Goal: Task Accomplishment & Management: Use online tool/utility

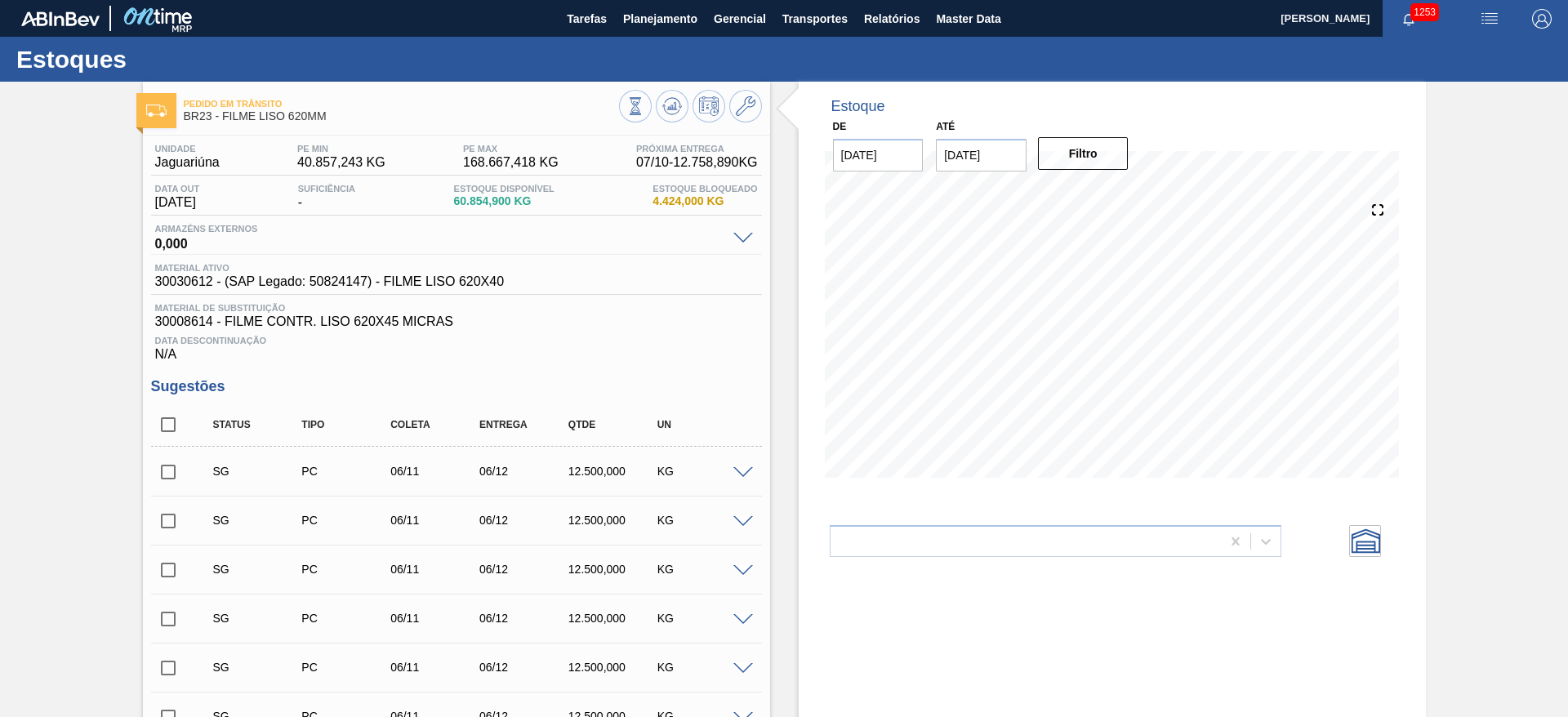
scroll to position [84, 0]
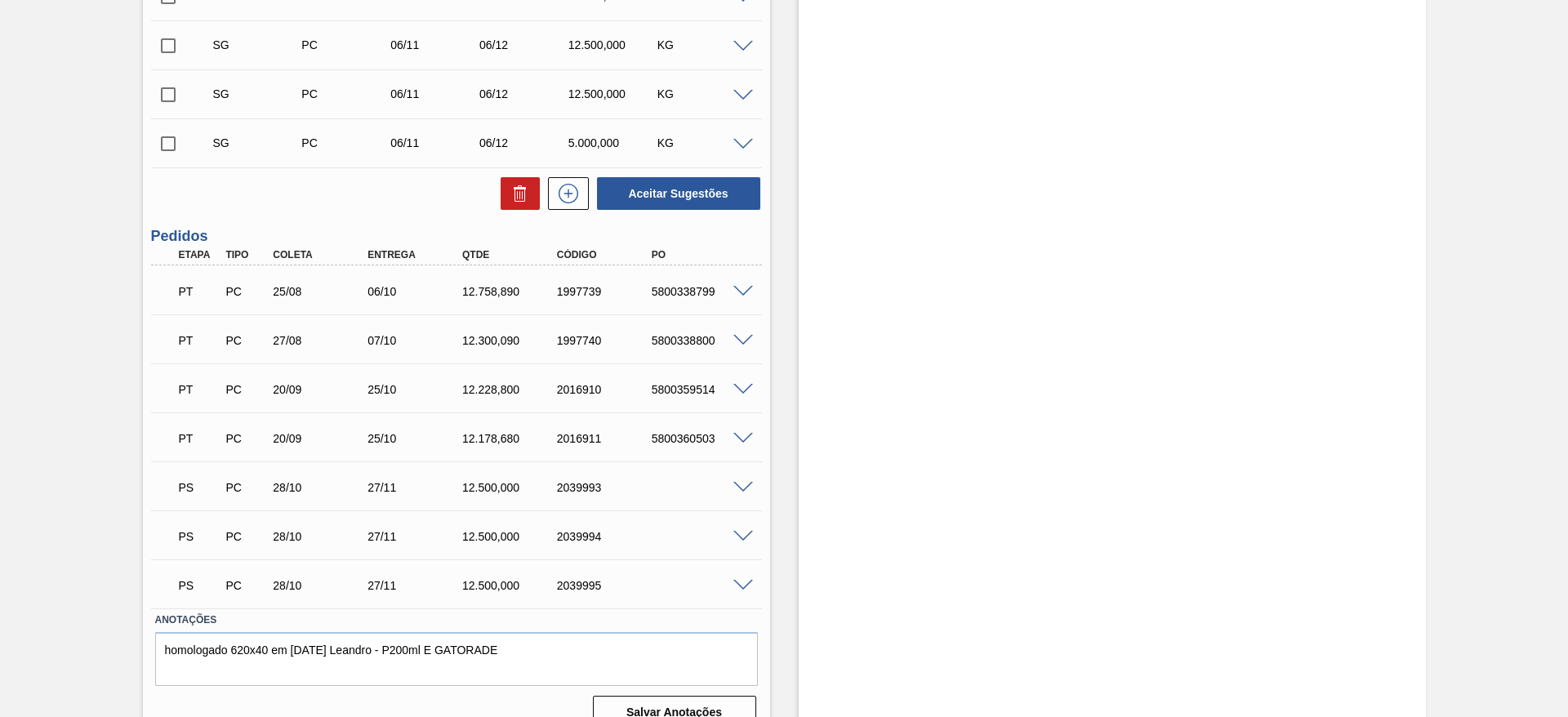
scroll to position [697, 0]
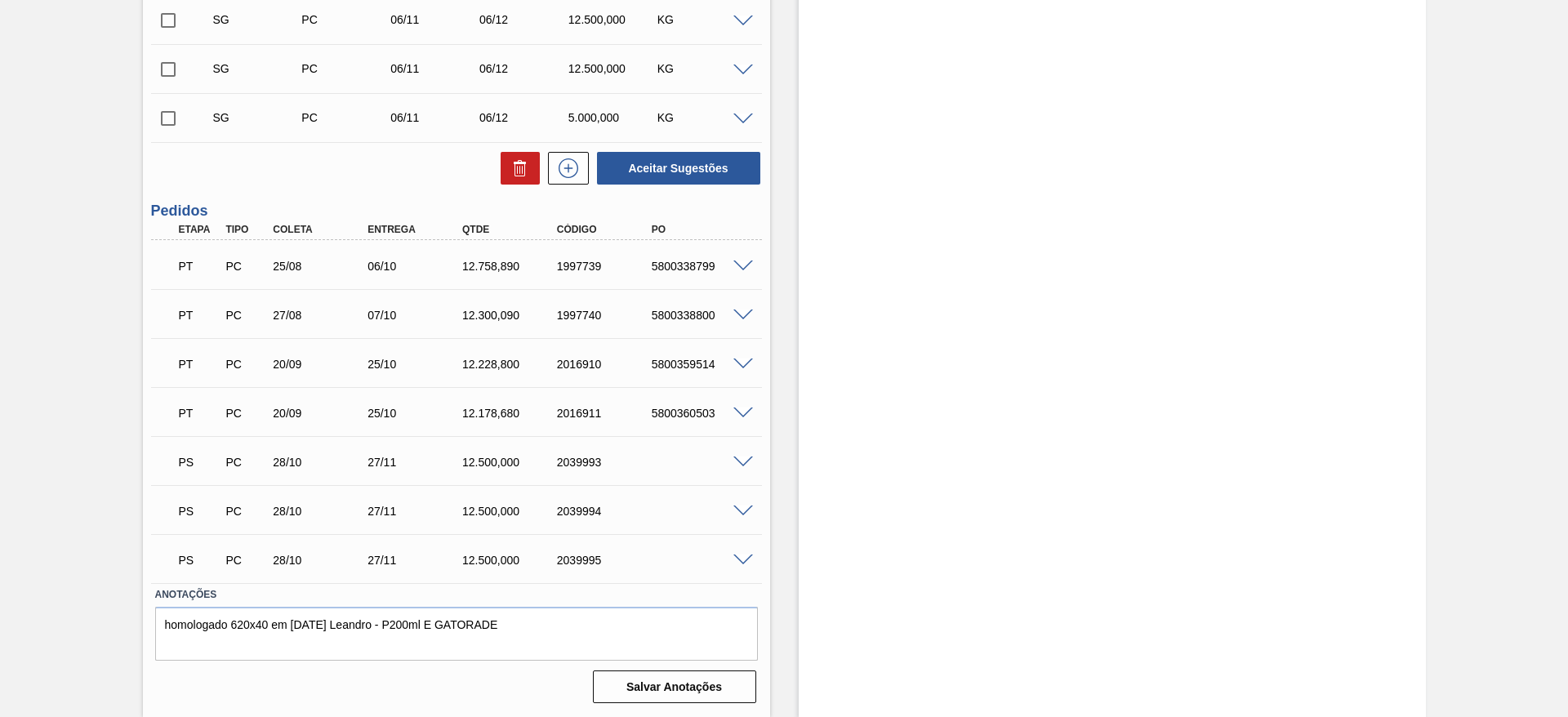
click at [748, 460] on span at bounding box center [743, 462] width 19 height 12
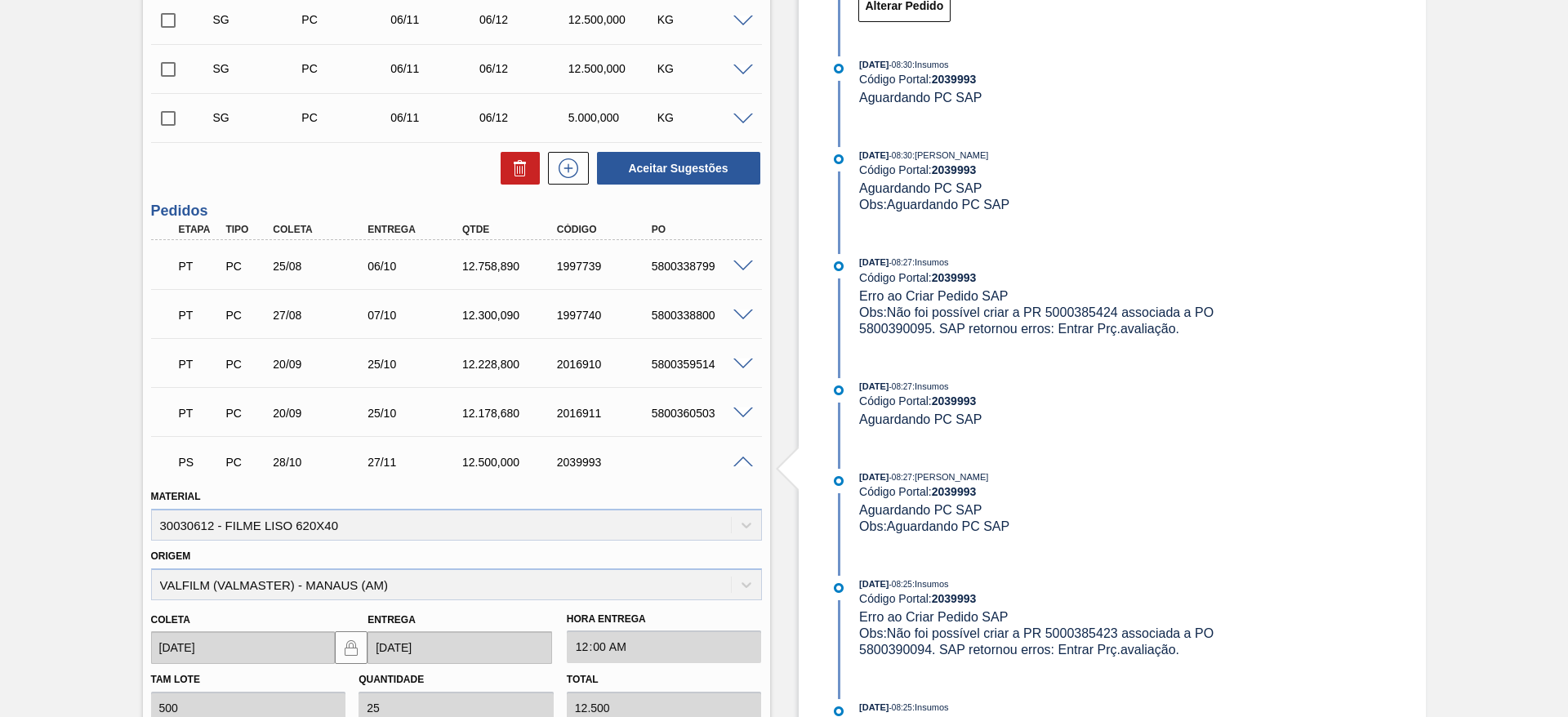
scroll to position [1101, 0]
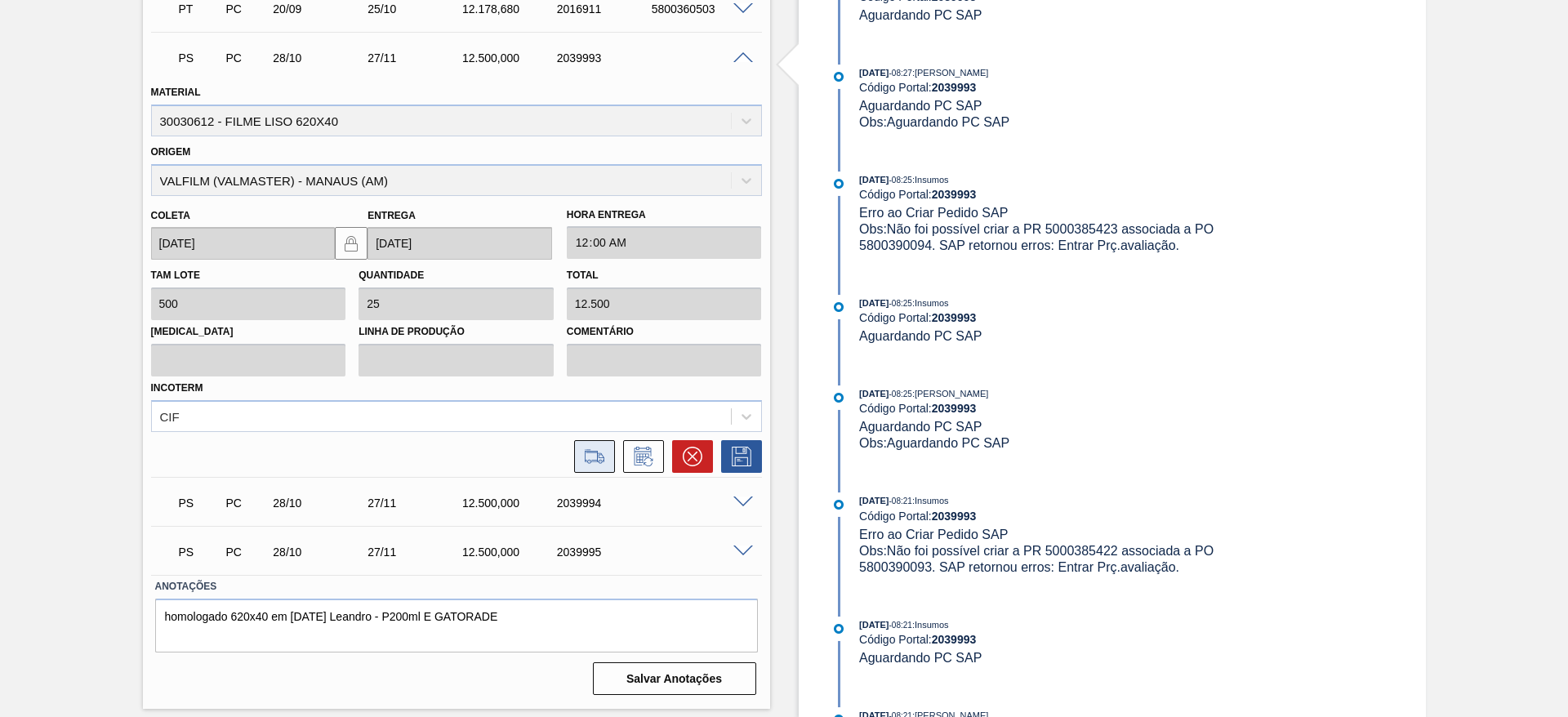
click at [595, 460] on icon at bounding box center [595, 456] width 26 height 19
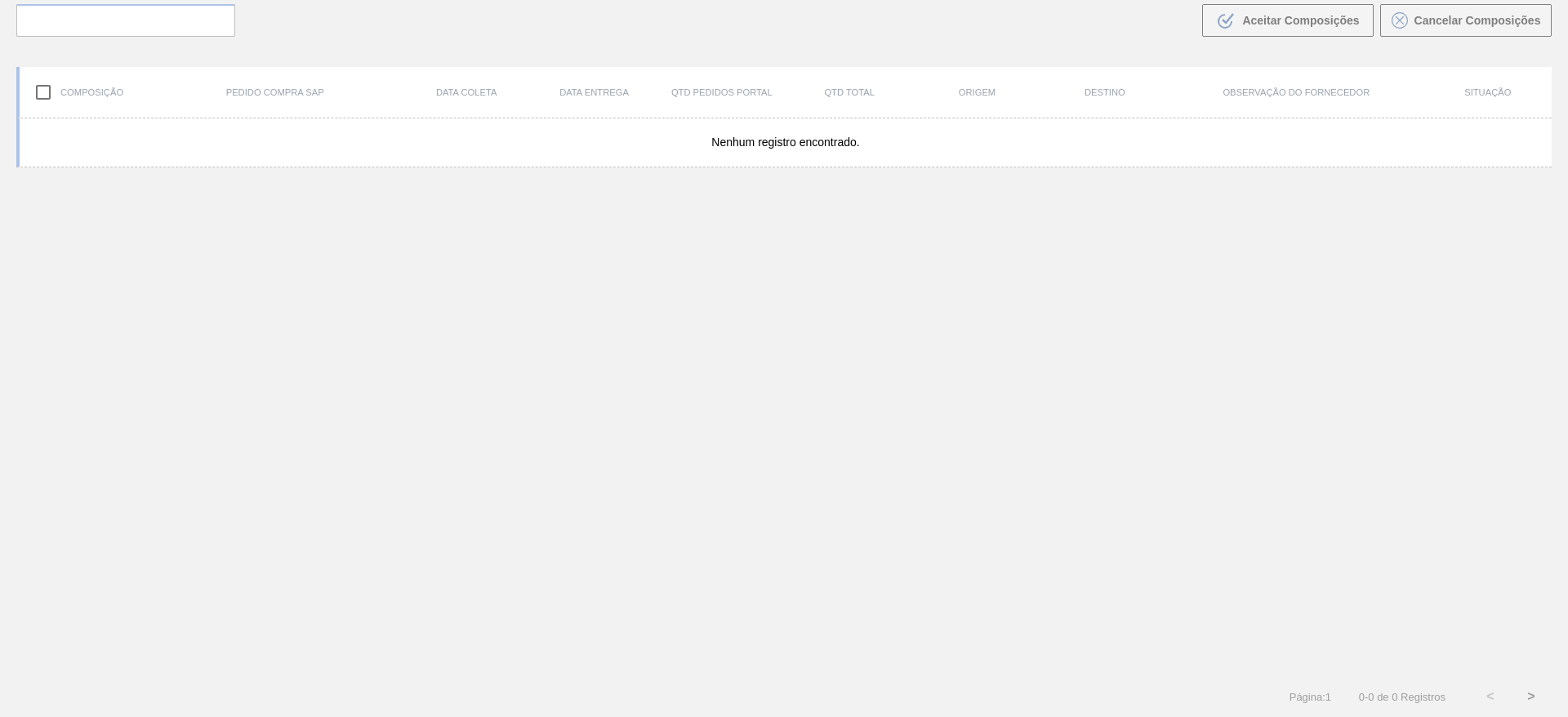
scroll to position [118, 0]
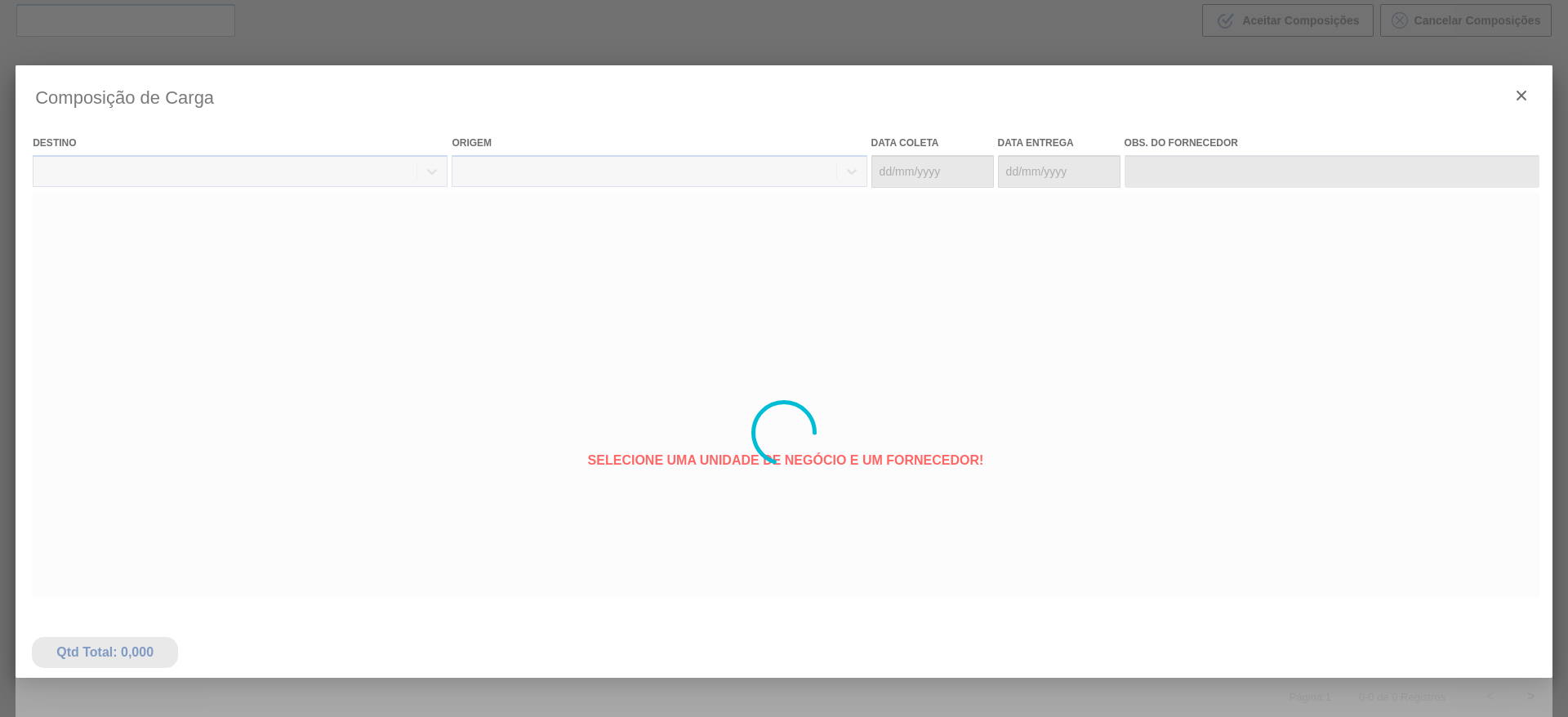
type coleta "[DATE]"
type Entrega "[DATE]"
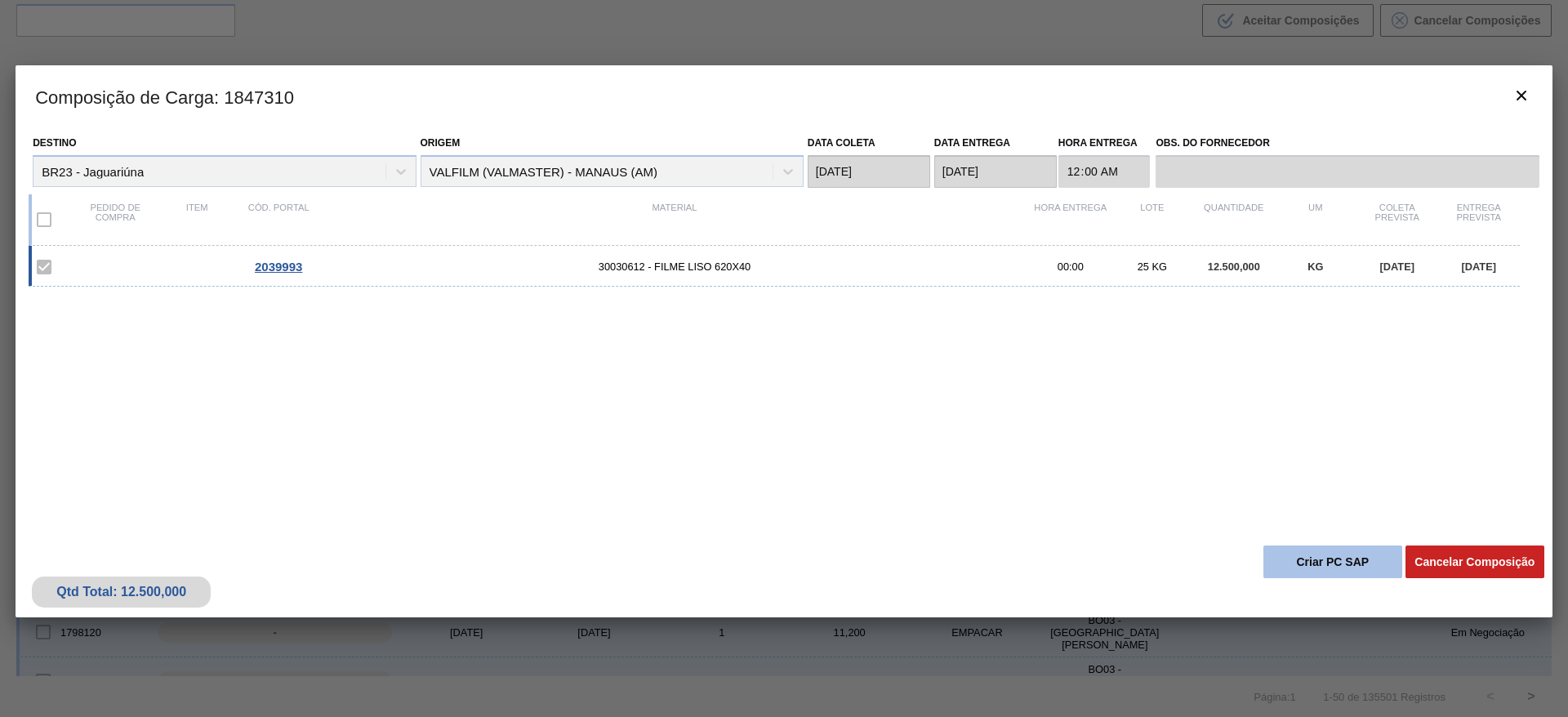
click at [1299, 561] on button "Criar PC SAP" at bounding box center [1333, 561] width 139 height 32
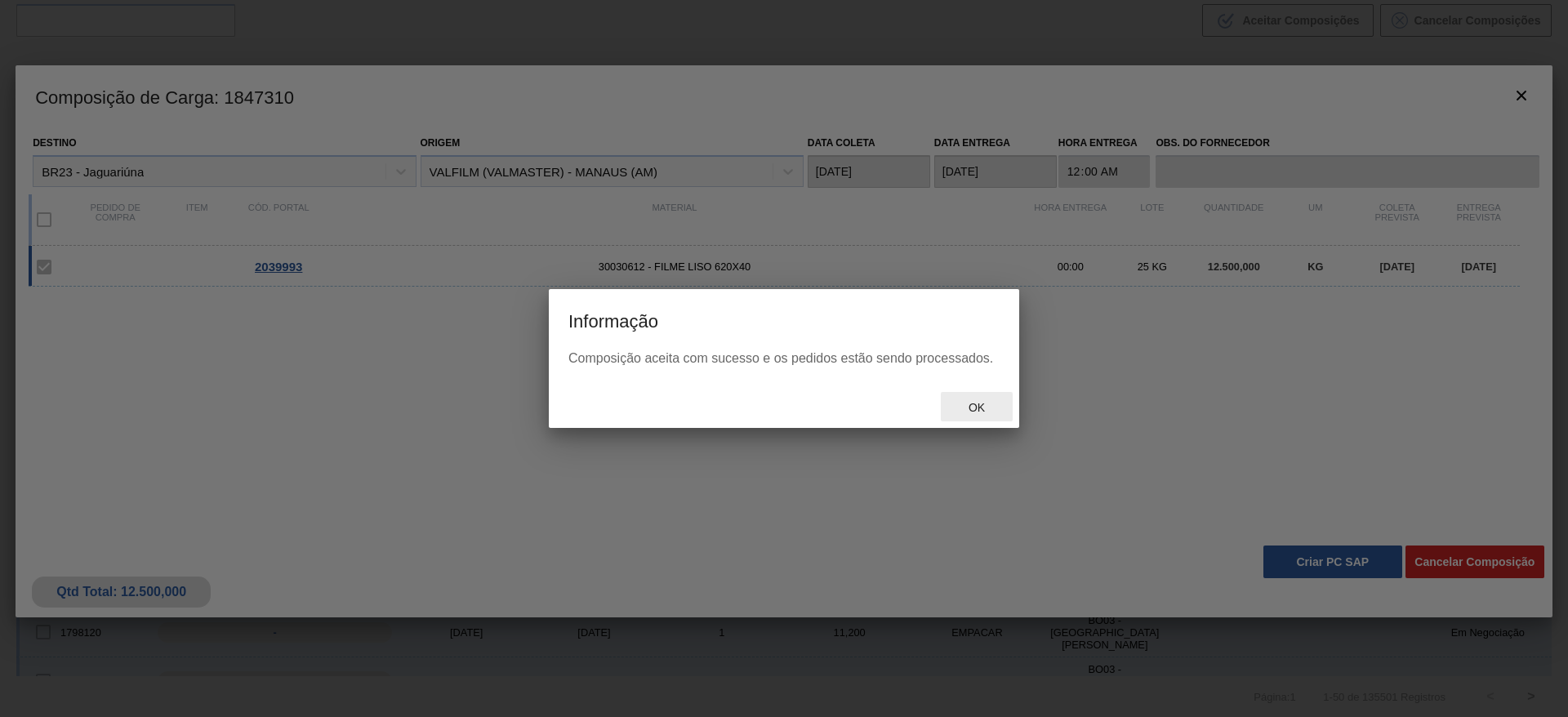
click at [984, 410] on span "Ok" at bounding box center [977, 408] width 43 height 13
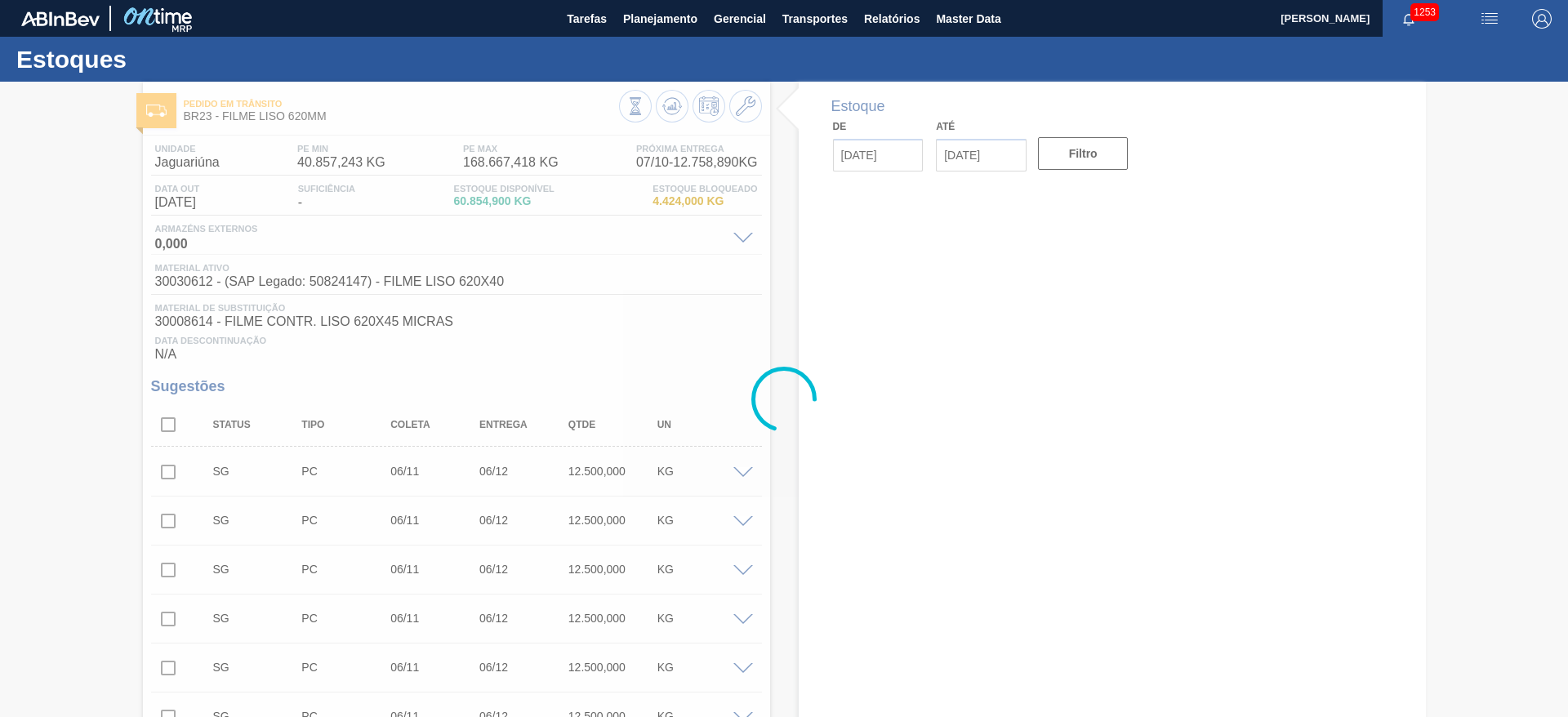
type input "[DATE]"
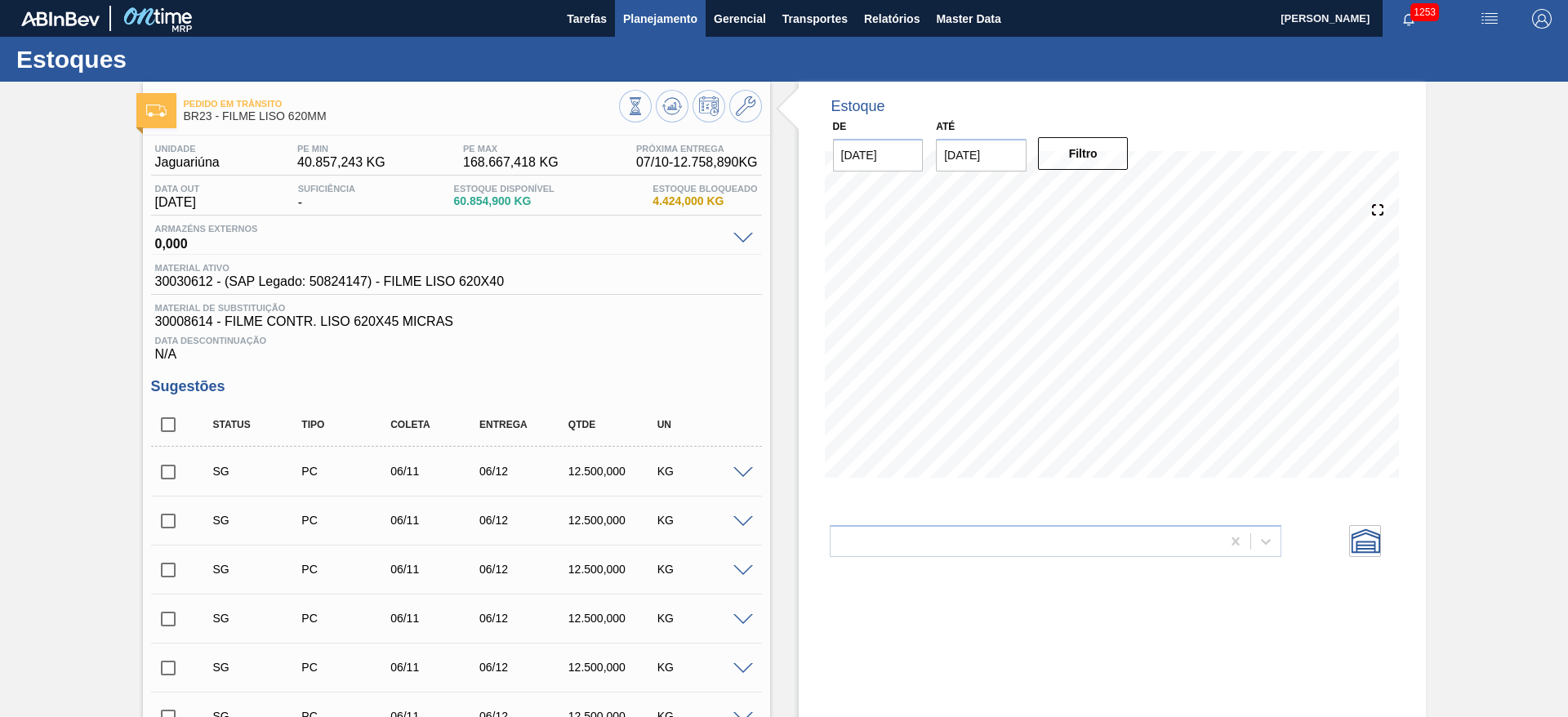
click at [671, 19] on span "Planejamento" at bounding box center [660, 19] width 74 height 19
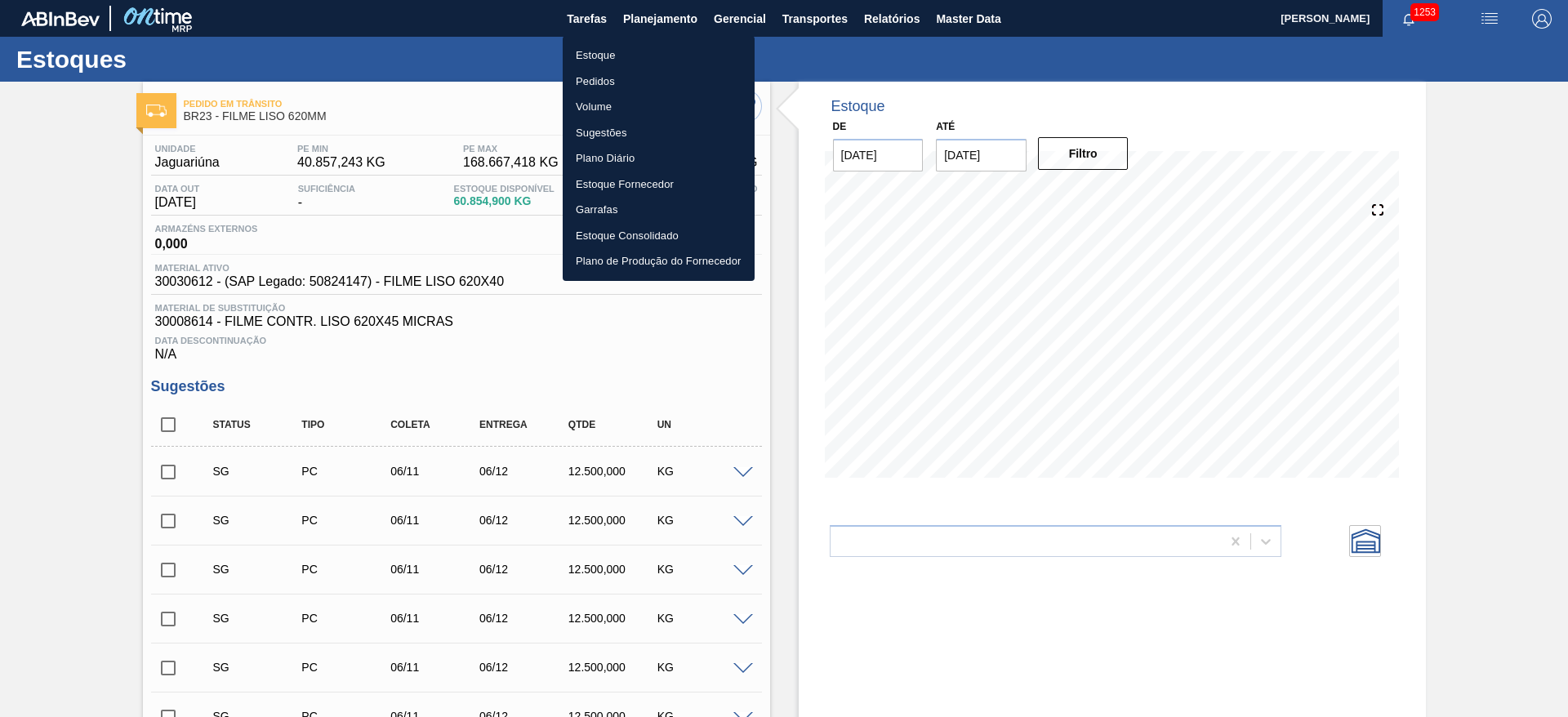
click at [611, 57] on li "Estoque" at bounding box center [659, 56] width 192 height 26
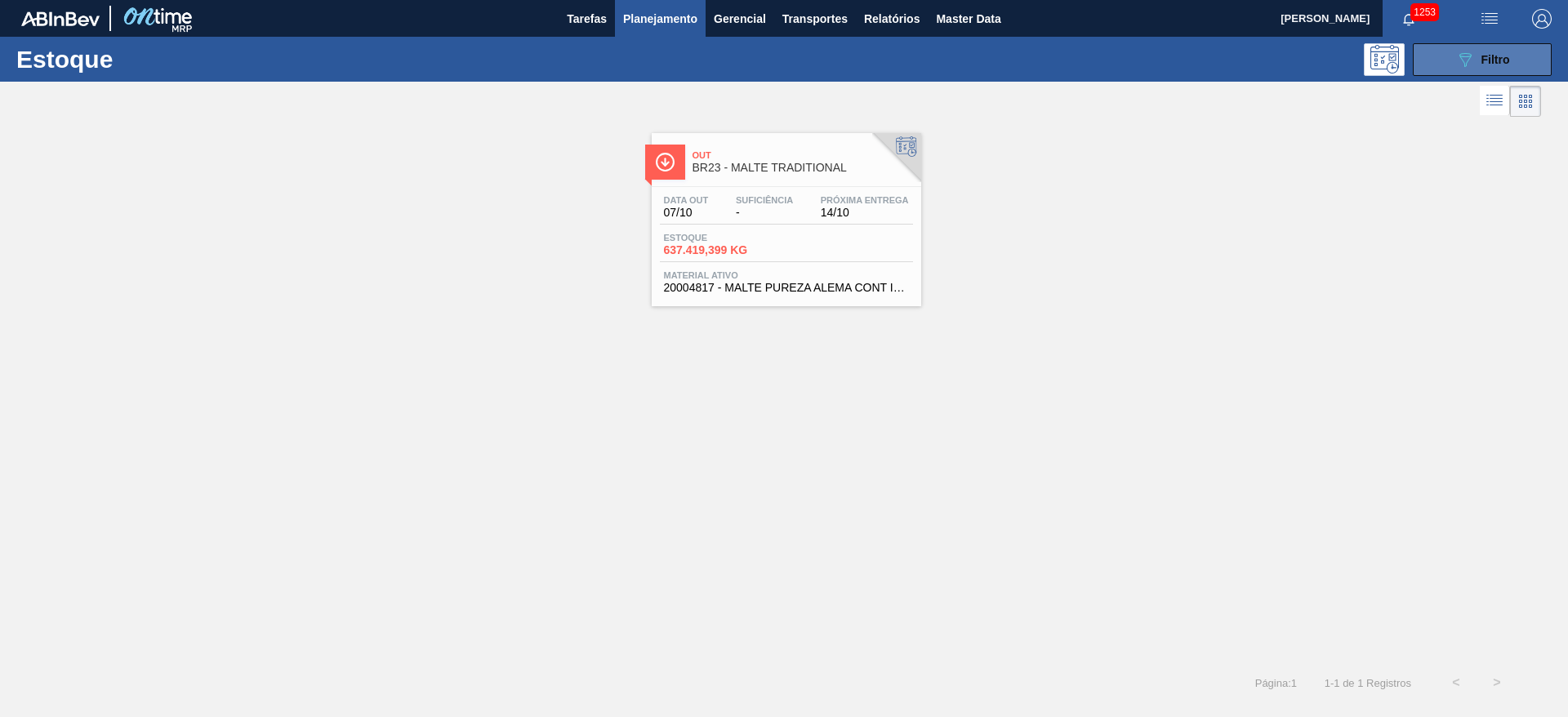
click at [1491, 62] on span "Filtro" at bounding box center [1496, 59] width 29 height 13
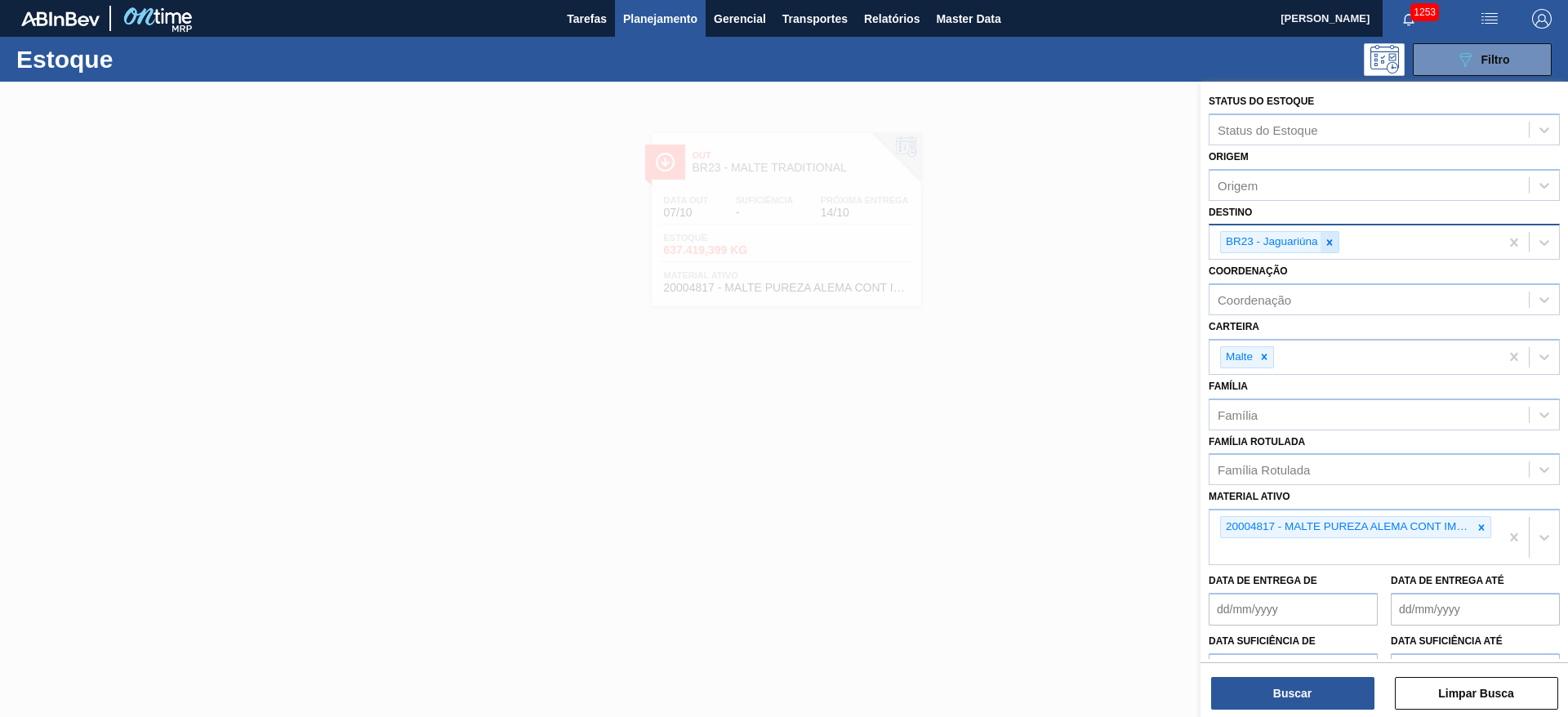
click at [1333, 240] on icon at bounding box center [1330, 243] width 11 height 11
type input "20"
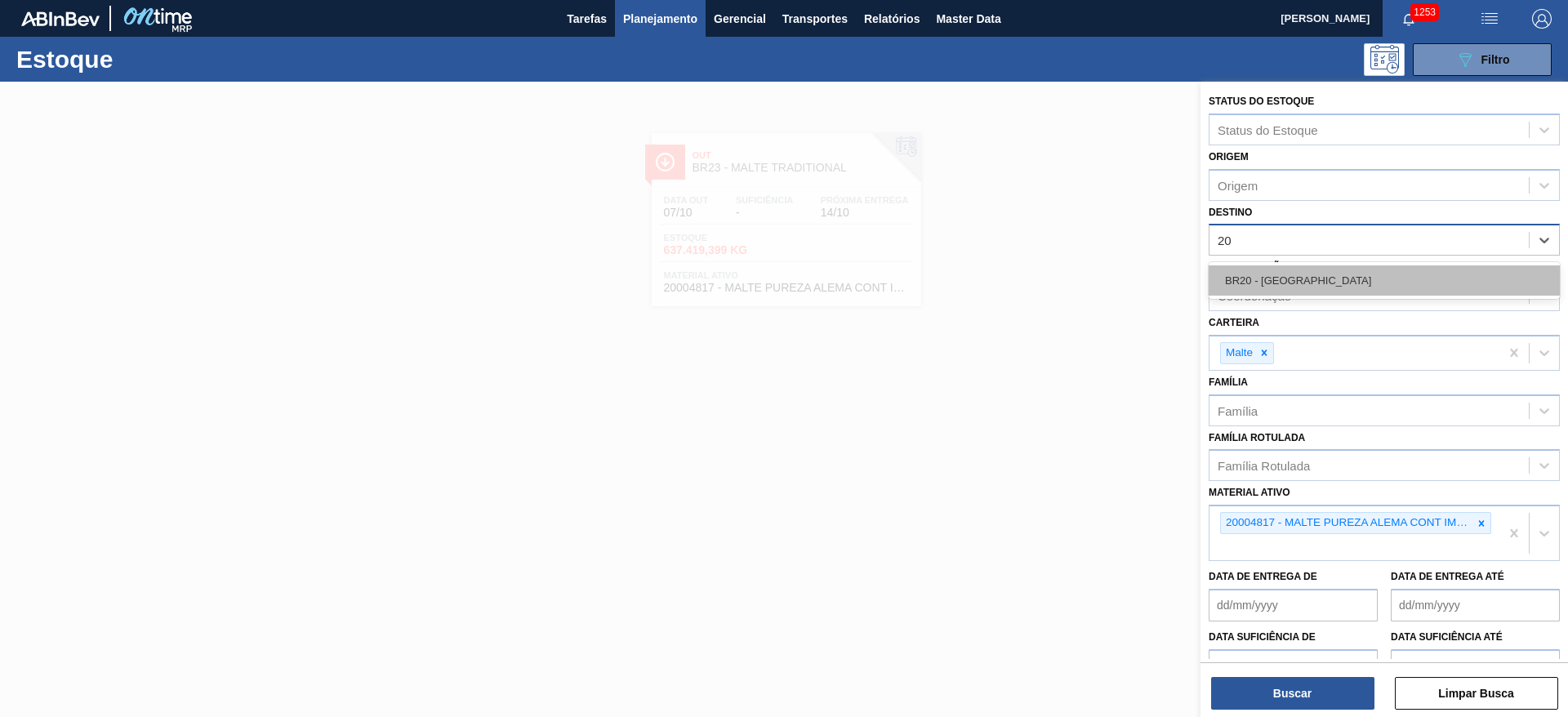
click at [1264, 284] on div "BR20 - [GEOGRAPHIC_DATA]" at bounding box center [1384, 281] width 351 height 31
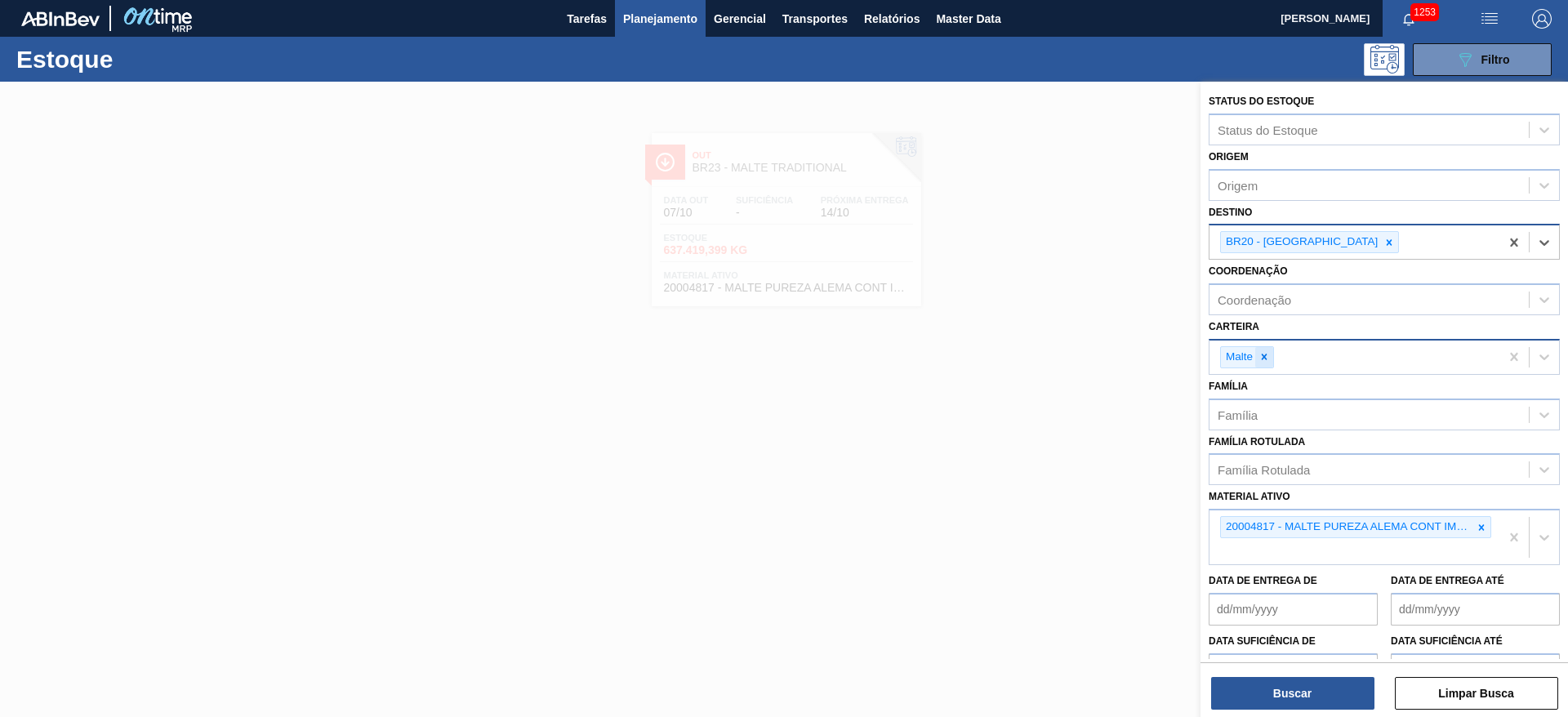
click at [1261, 357] on icon at bounding box center [1264, 357] width 11 height 11
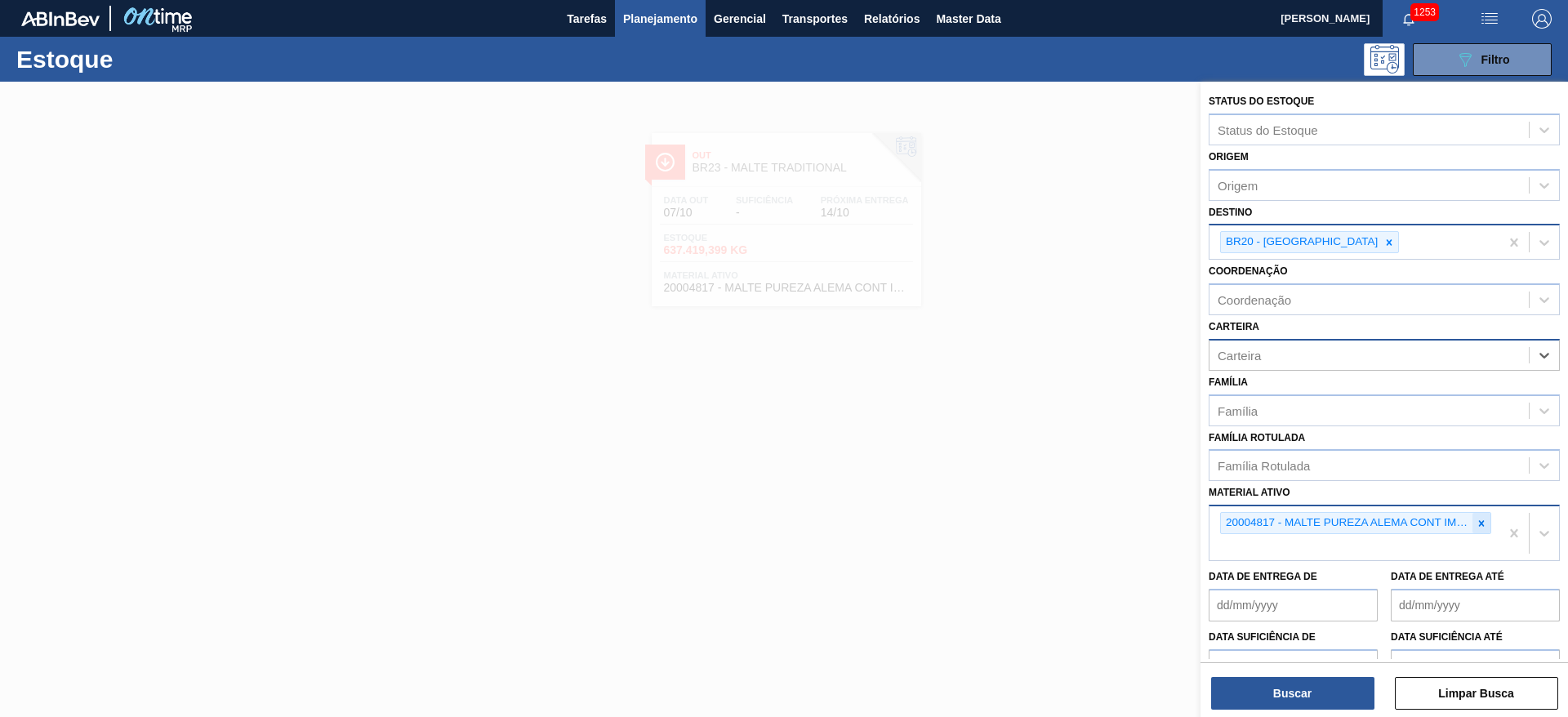
click at [1481, 522] on icon at bounding box center [1482, 523] width 6 height 6
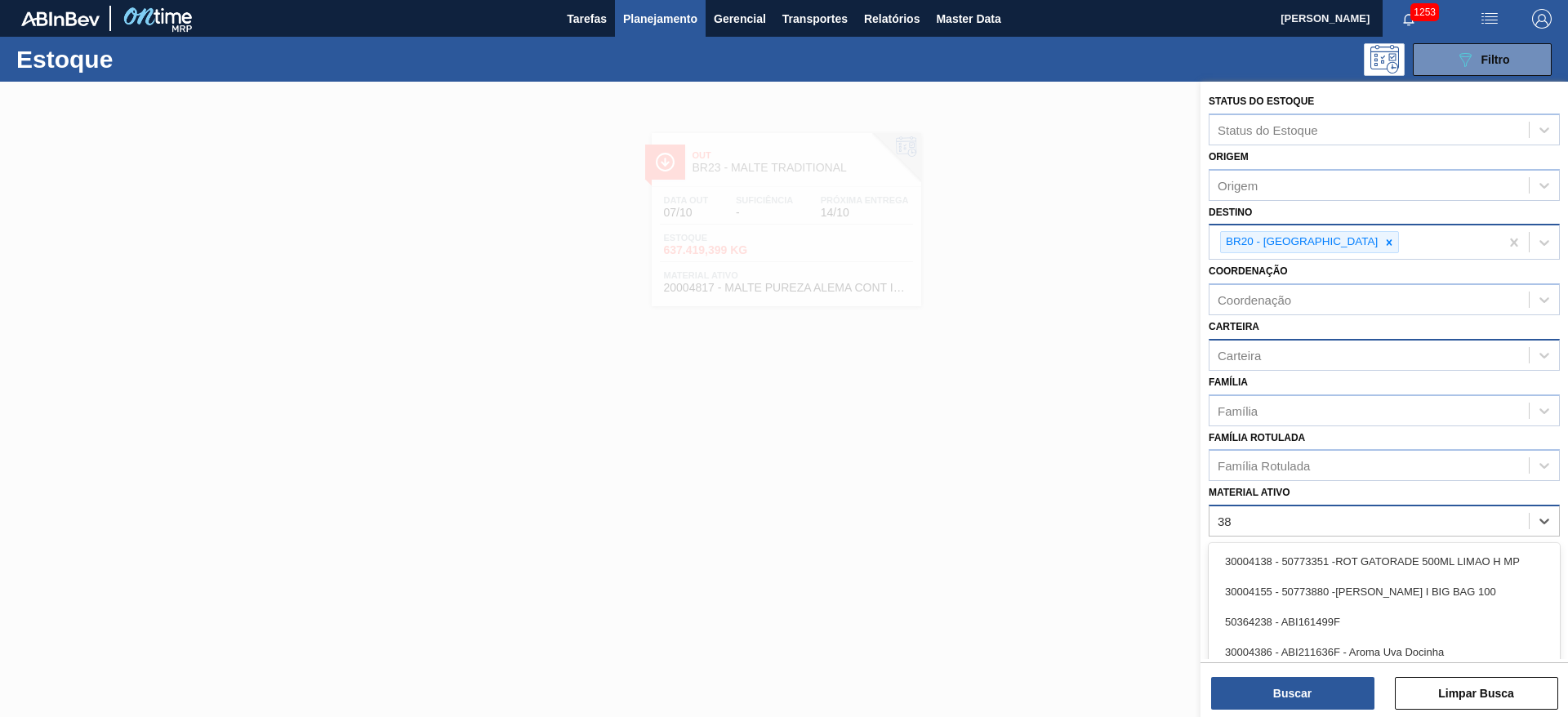
type ativo "3"
click at [1233, 463] on div "Família Rotulada" at bounding box center [1264, 466] width 93 height 14
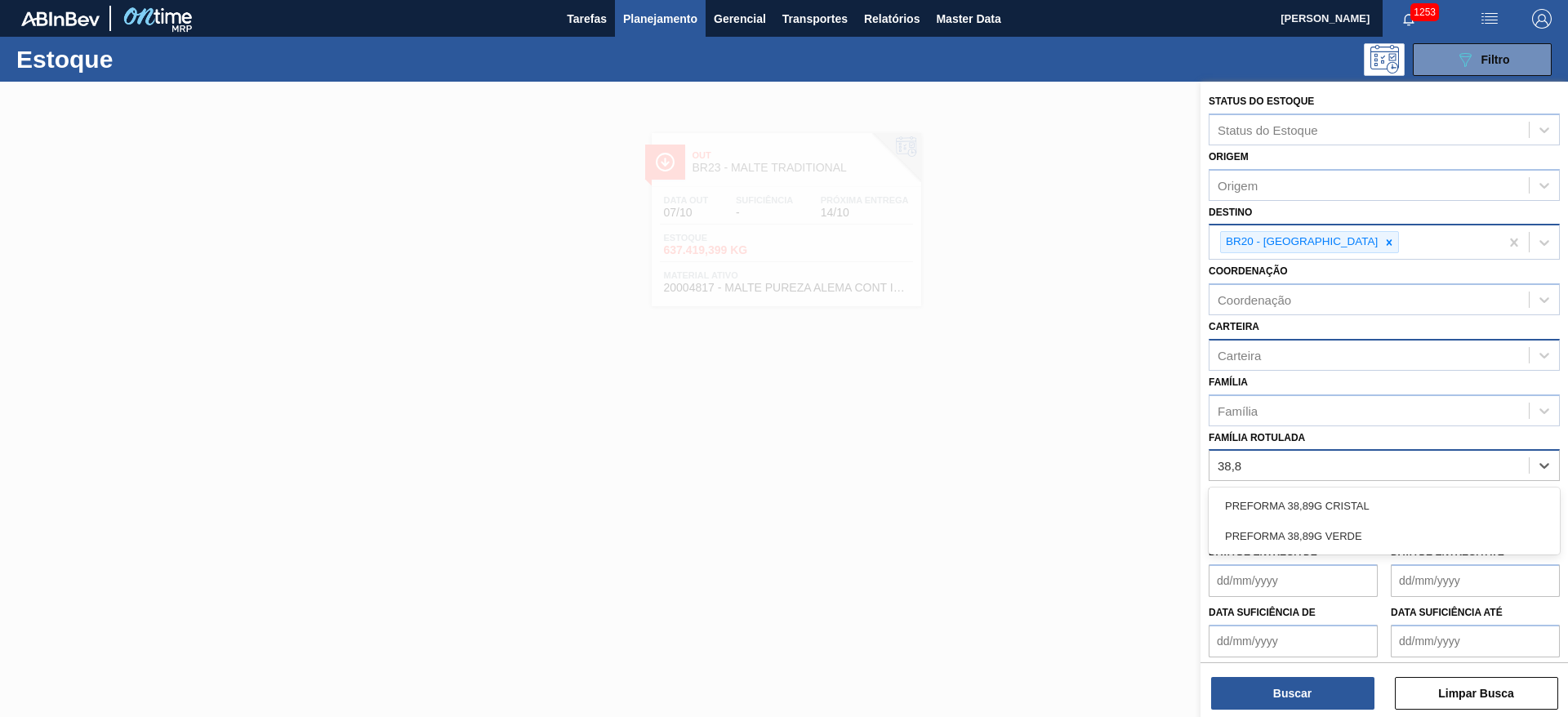
type Rotulada "38,89"
click at [1248, 510] on div "PREFORMA 38,89G CRISTAL" at bounding box center [1384, 506] width 351 height 31
type Rotulada "38,89"
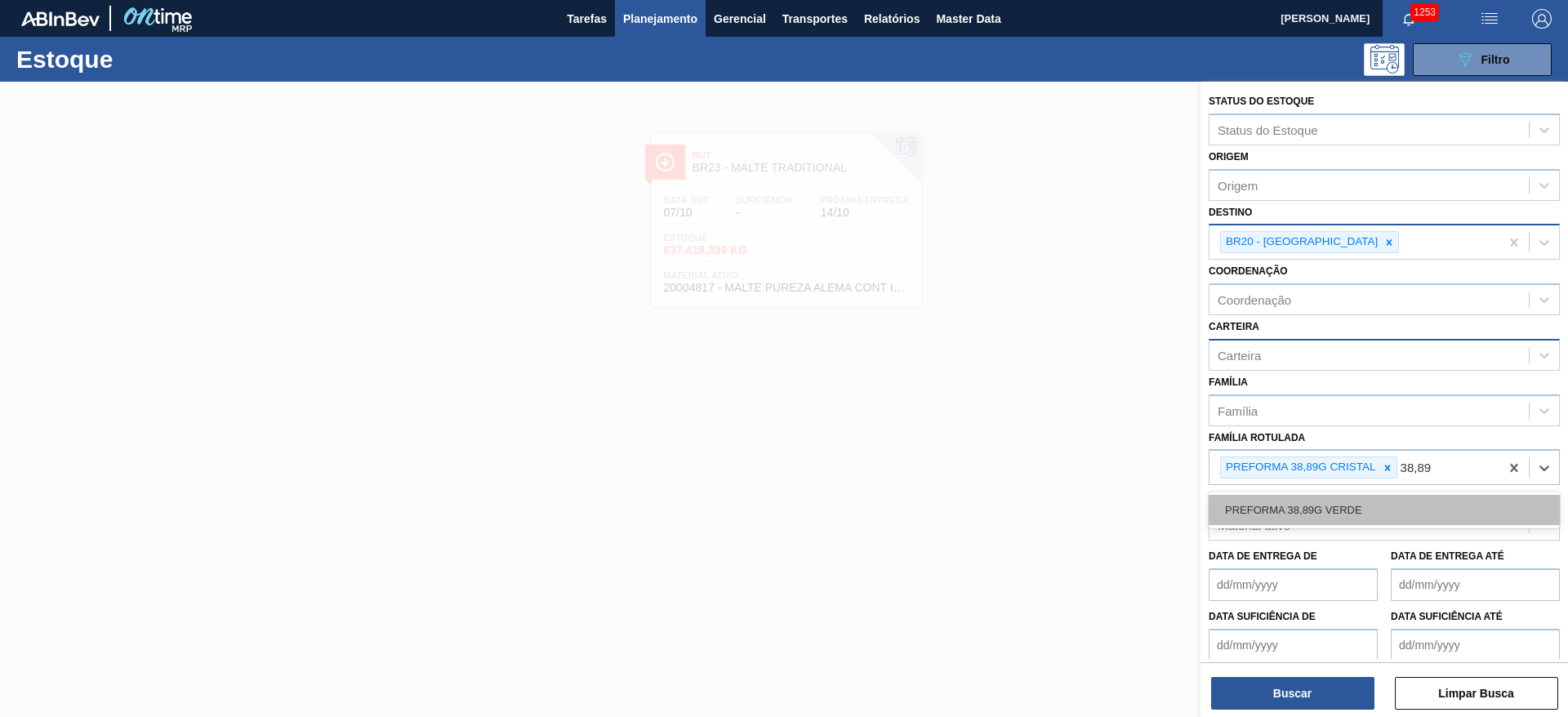
click at [1310, 515] on div "PREFORMA 38,89G VERDE" at bounding box center [1384, 509] width 351 height 31
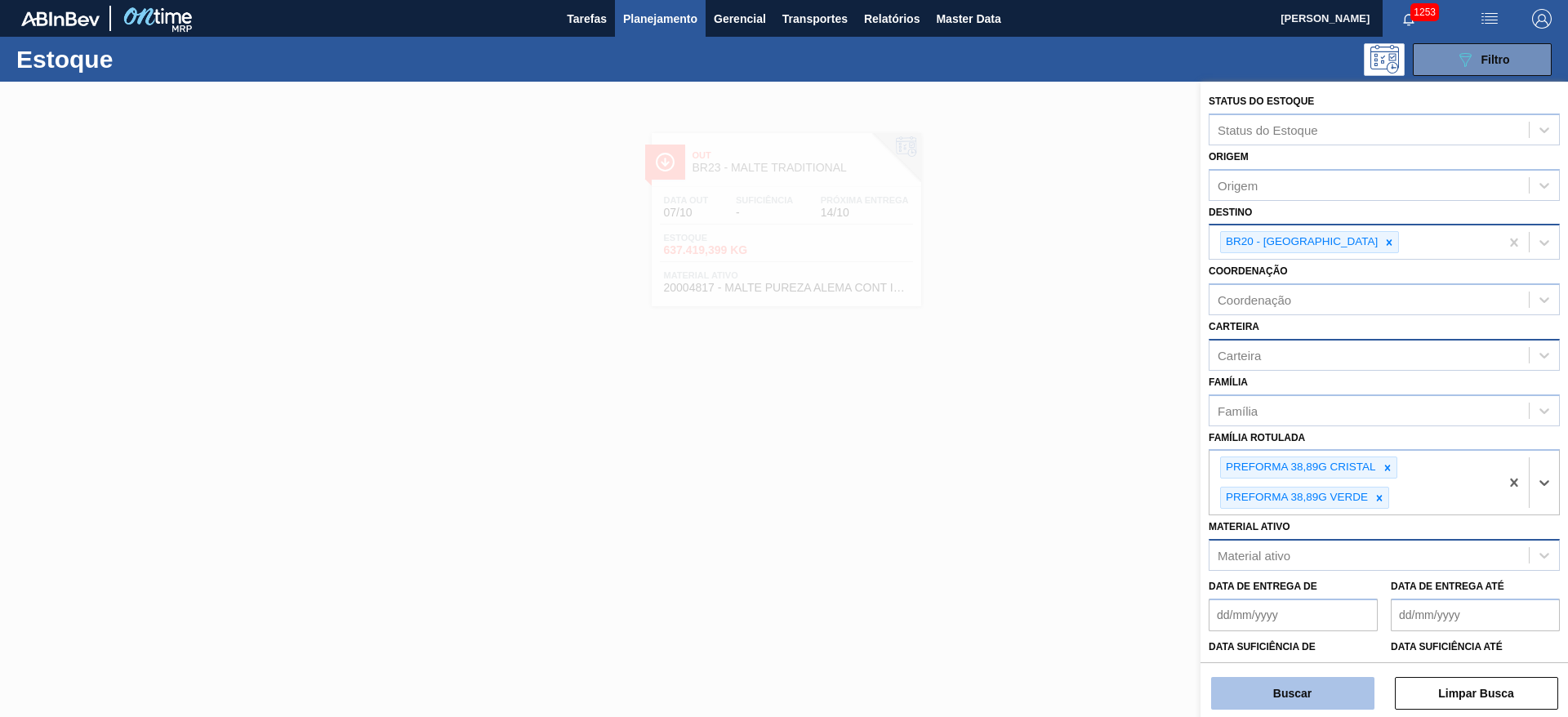
click at [1290, 687] on button "Buscar" at bounding box center [1293, 693] width 163 height 32
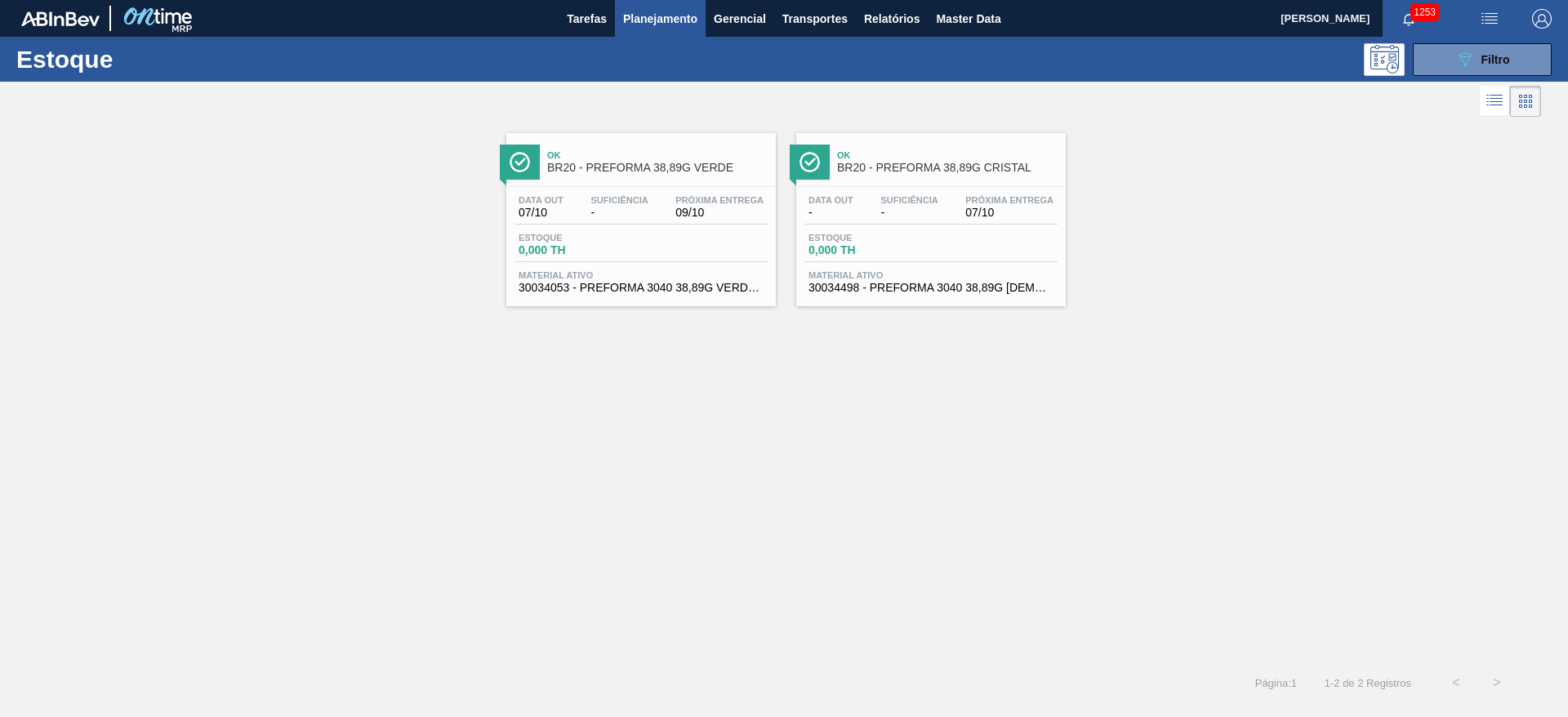
click at [608, 217] on span "-" at bounding box center [620, 212] width 57 height 12
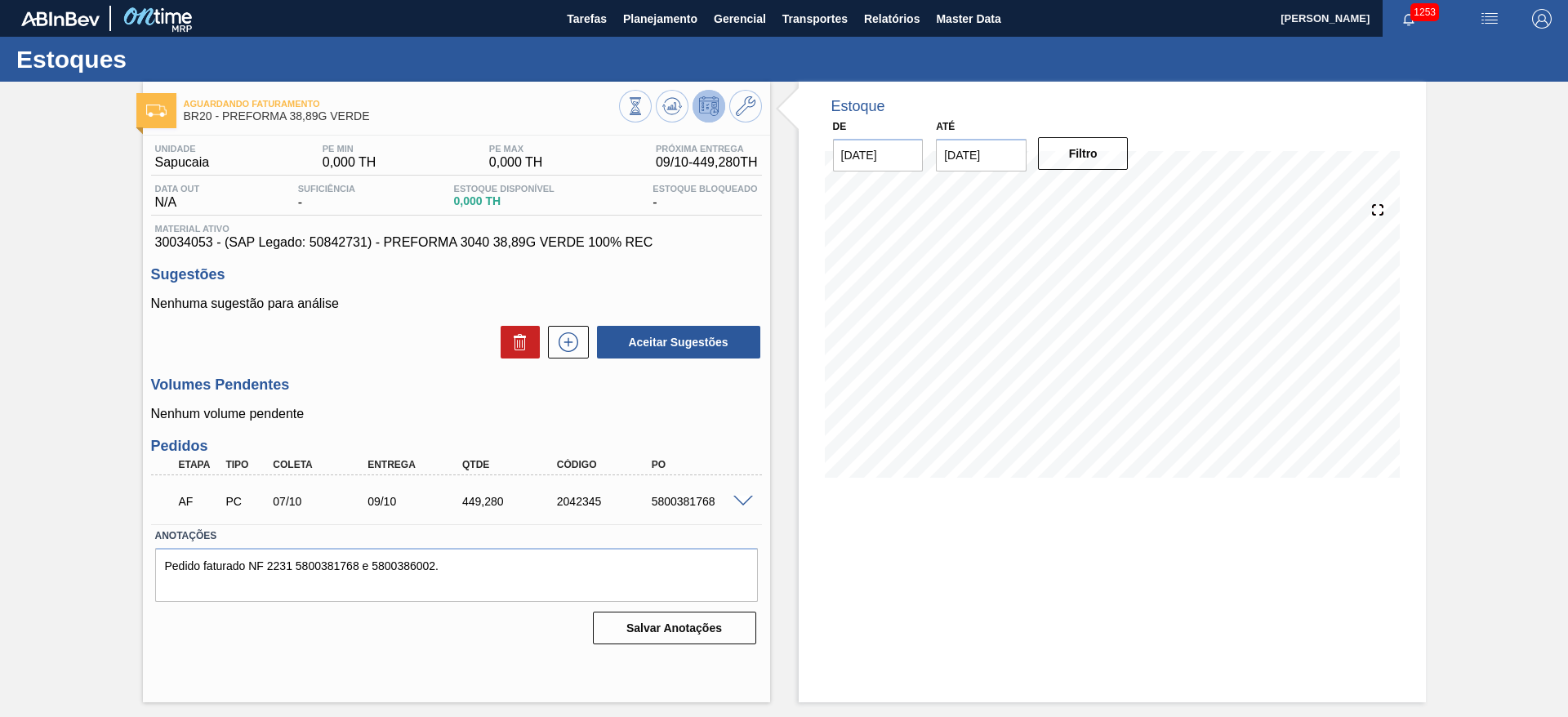
click at [715, 118] on button at bounding box center [709, 106] width 32 height 32
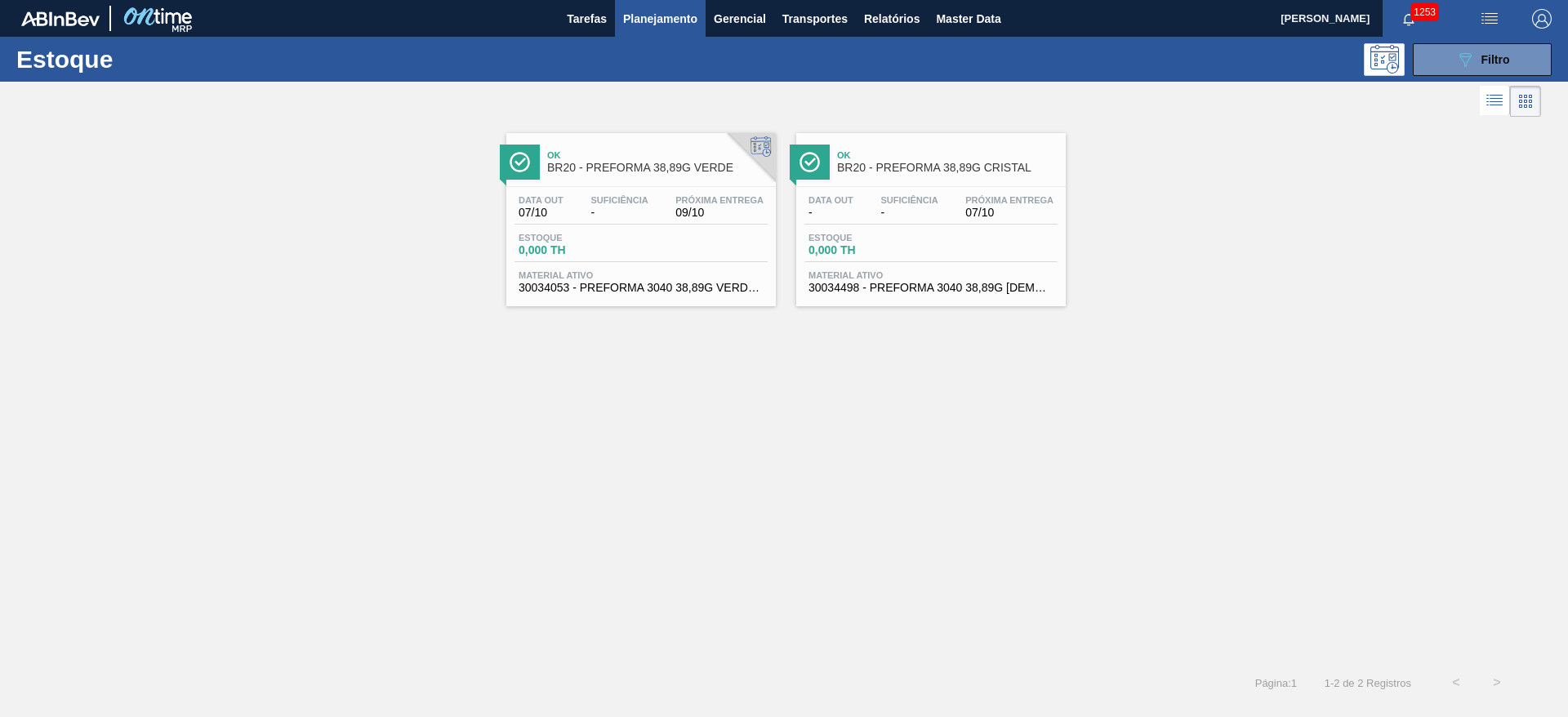
click at [908, 215] on span "-" at bounding box center [909, 212] width 57 height 12
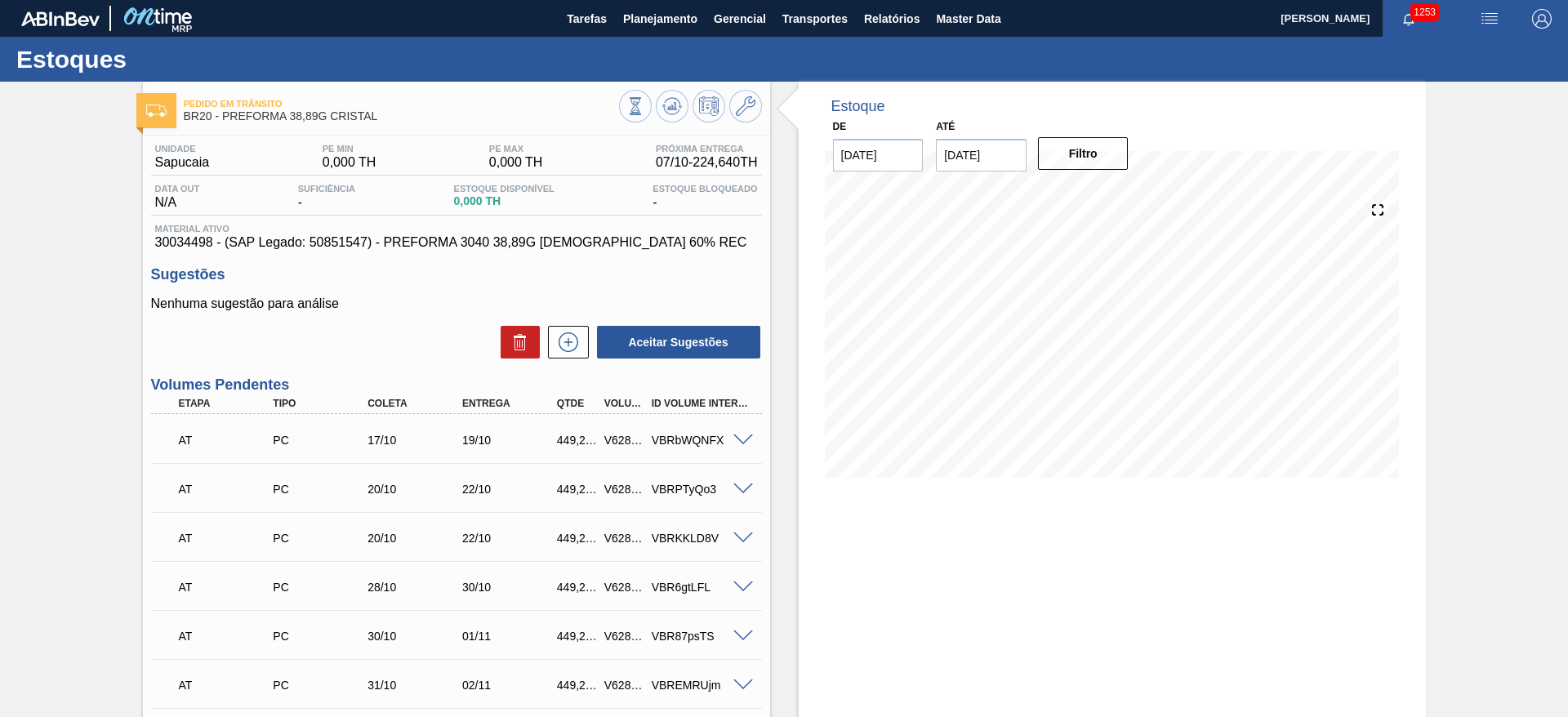
scroll to position [424, 0]
